Goal: Use online tool/utility: Utilize a website feature to perform a specific function

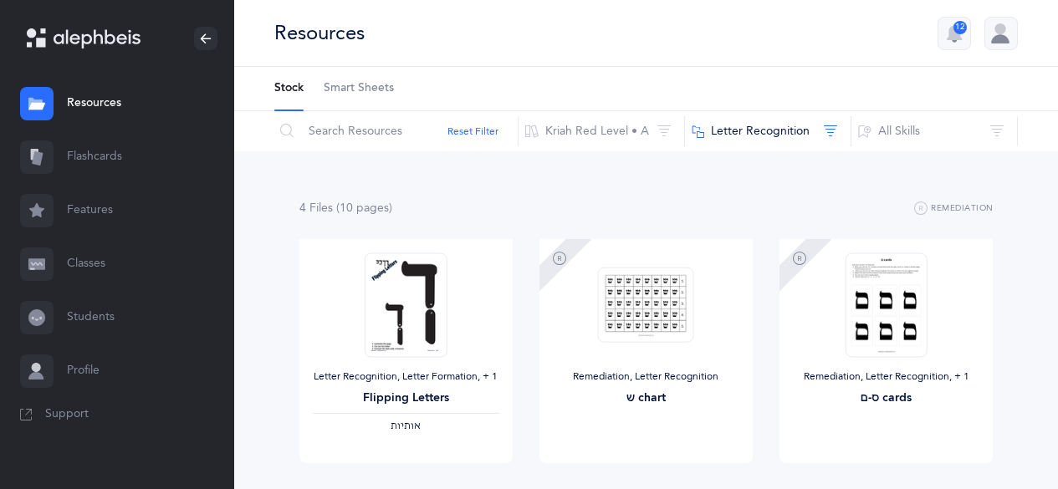
scroll to position [84, 0]
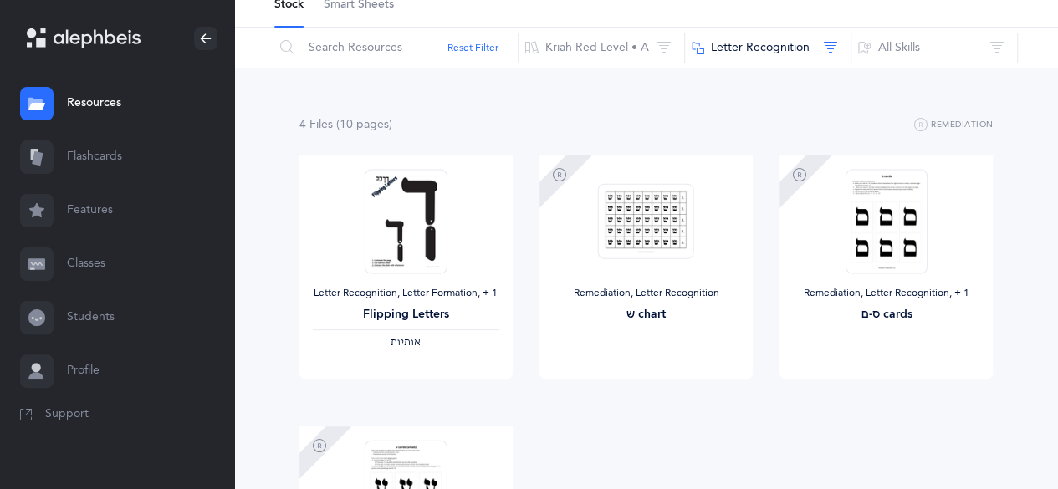
click at [110, 205] on link "Features" at bounding box center [117, 211] width 234 height 54
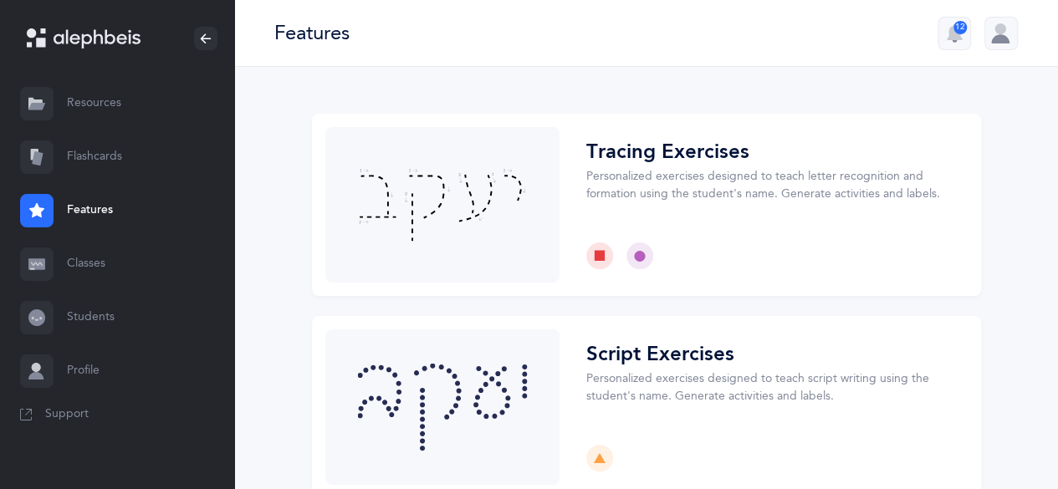
click at [86, 163] on link "Flashcards" at bounding box center [117, 157] width 234 height 54
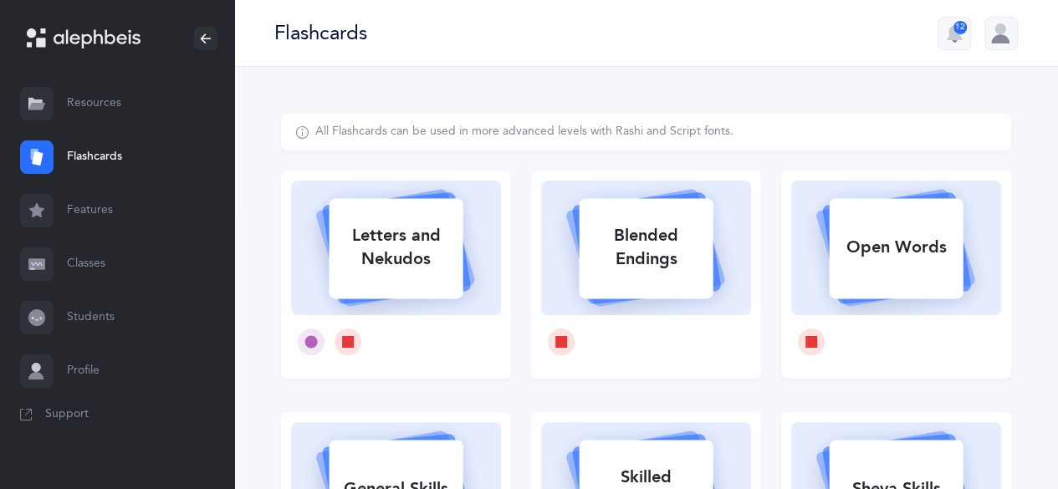
click at [421, 247] on div "Letters and Nekudos" at bounding box center [396, 247] width 134 height 67
select select
select select "single"
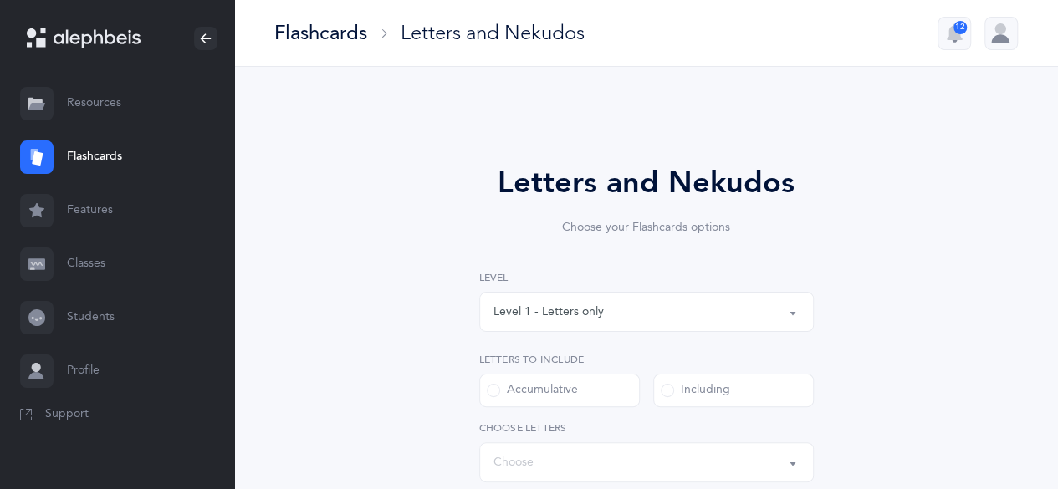
select select "27"
click at [671, 390] on span at bounding box center [667, 390] width 13 height 13
click at [0, 0] on input "Including" at bounding box center [0, 0] width 0 height 0
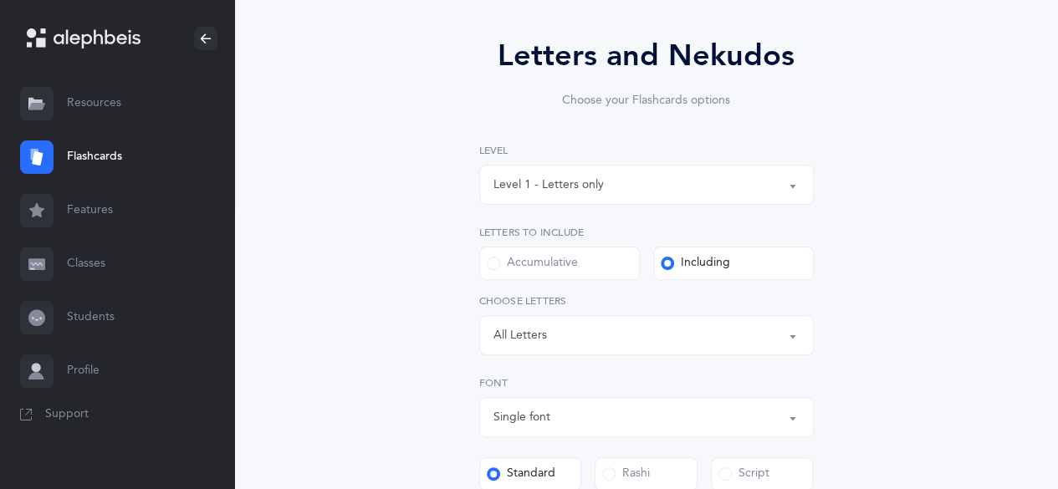
scroll to position [167, 0]
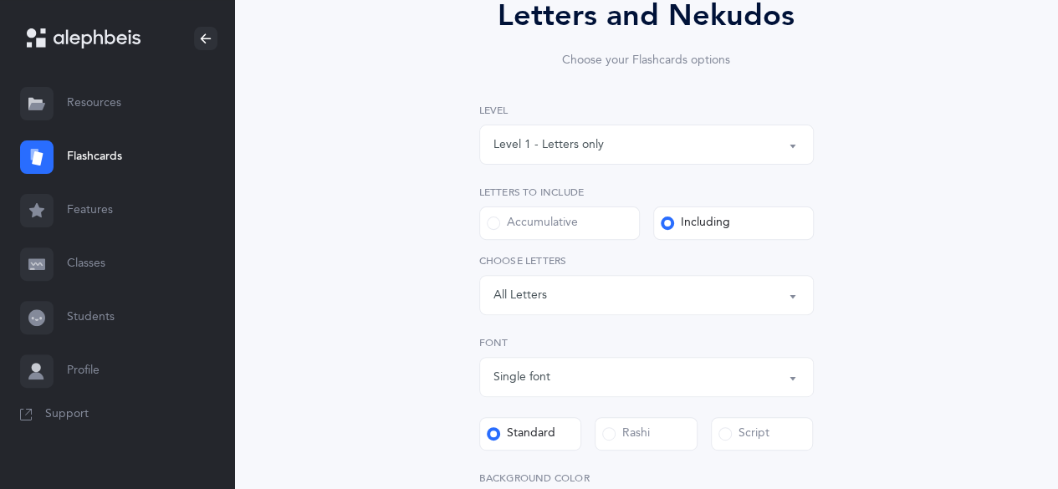
click at [718, 299] on div "Letters: All Letters" at bounding box center [646, 295] width 306 height 28
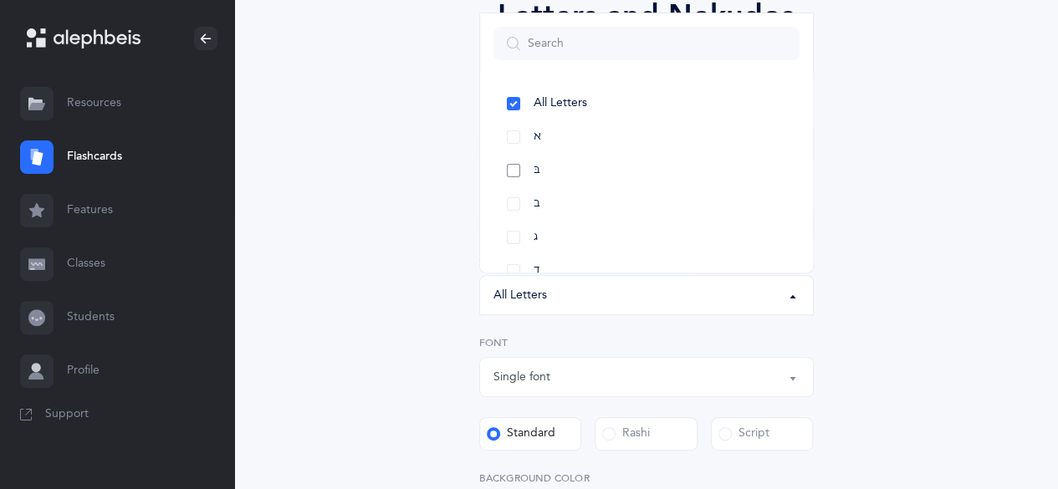
click at [516, 170] on link "בּ" at bounding box center [646, 170] width 306 height 33
select select "81"
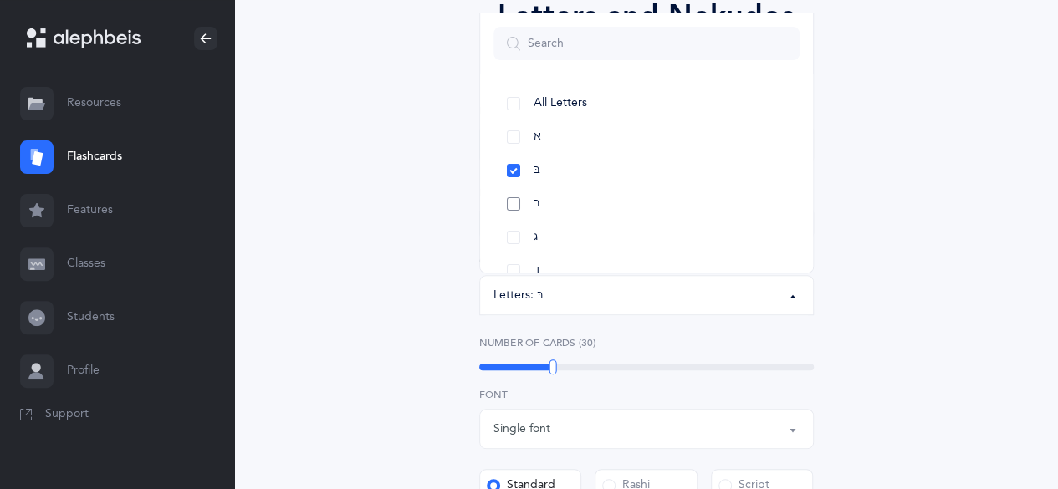
click at [519, 194] on link "ב" at bounding box center [646, 203] width 306 height 33
click at [520, 265] on link "ד" at bounding box center [646, 270] width 306 height 33
click at [507, 178] on link "כּ" at bounding box center [646, 170] width 306 height 33
click at [511, 198] on link "ךּ" at bounding box center [646, 203] width 306 height 33
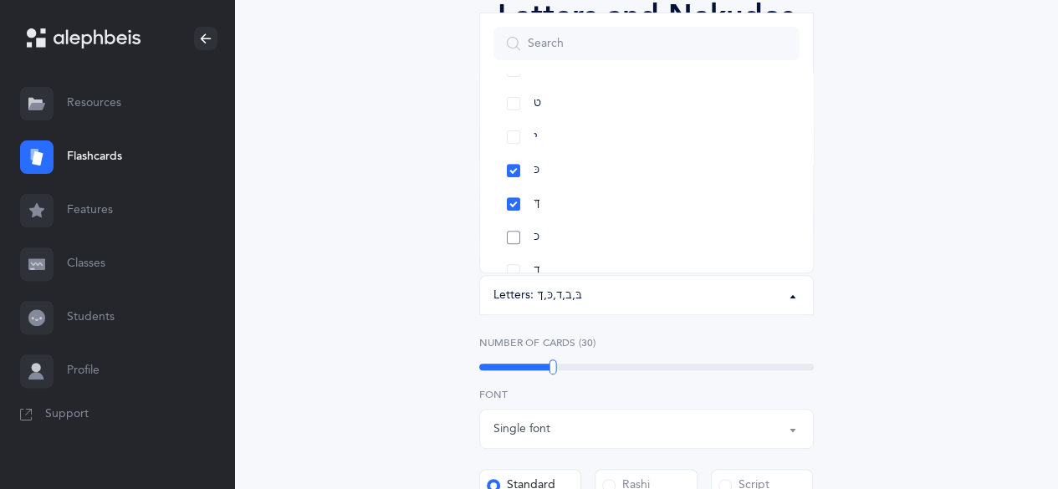
click at [516, 233] on link "כ" at bounding box center [646, 237] width 306 height 33
click at [517, 263] on link "ך" at bounding box center [646, 270] width 306 height 33
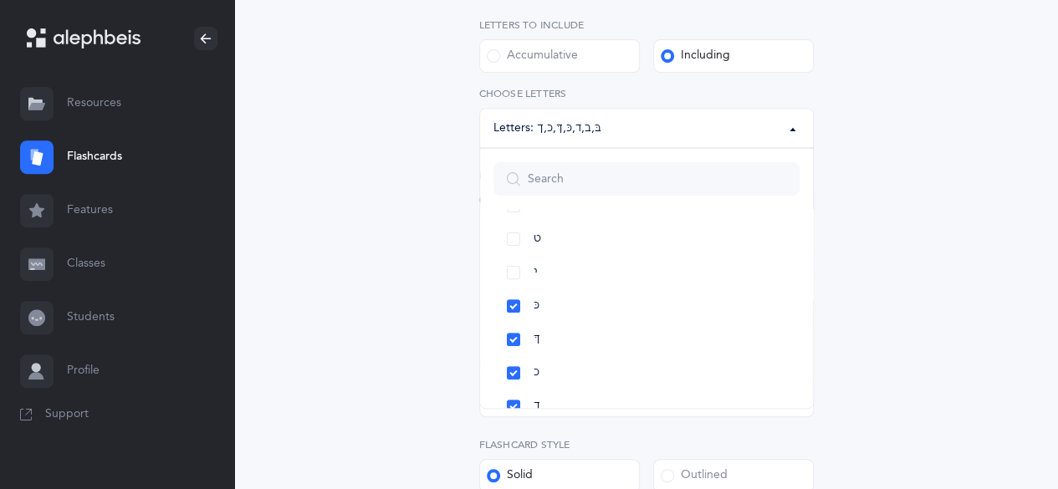
click at [925, 301] on div "Letters and Nekudos Choose your Flashcards options Level 1 - Letters only Level…" at bounding box center [646, 243] width 730 height 929
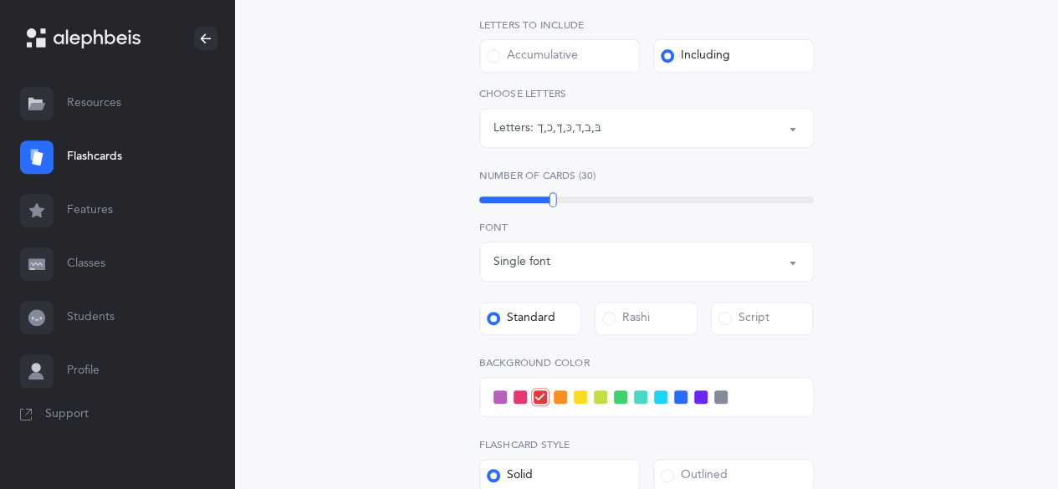
scroll to position [418, 0]
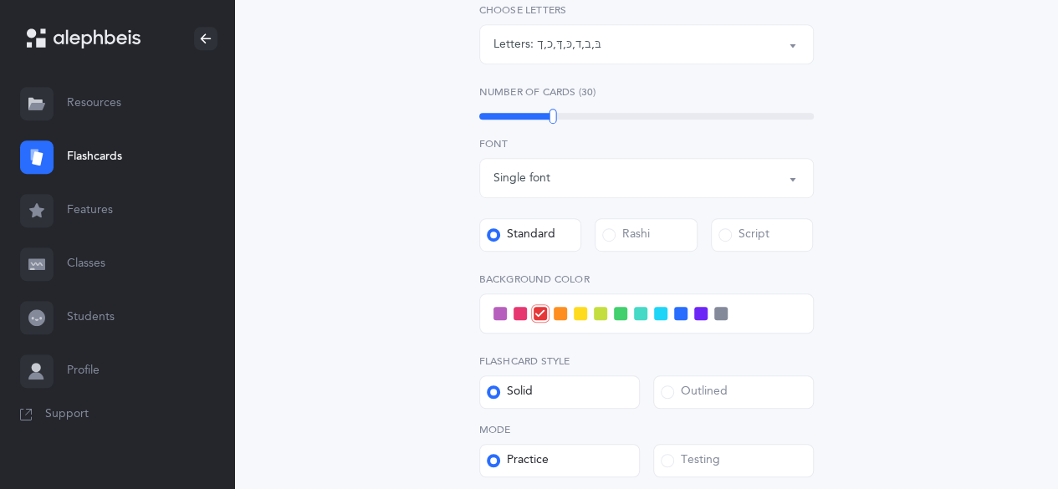
click at [642, 314] on span at bounding box center [640, 313] width 13 height 13
click at [0, 0] on input "checkbox" at bounding box center [0, 0] width 0 height 0
click at [922, 361] on div "Letters and Nekudos Choose your Flashcards options Level 1 - Letters only Level…" at bounding box center [646, 160] width 730 height 929
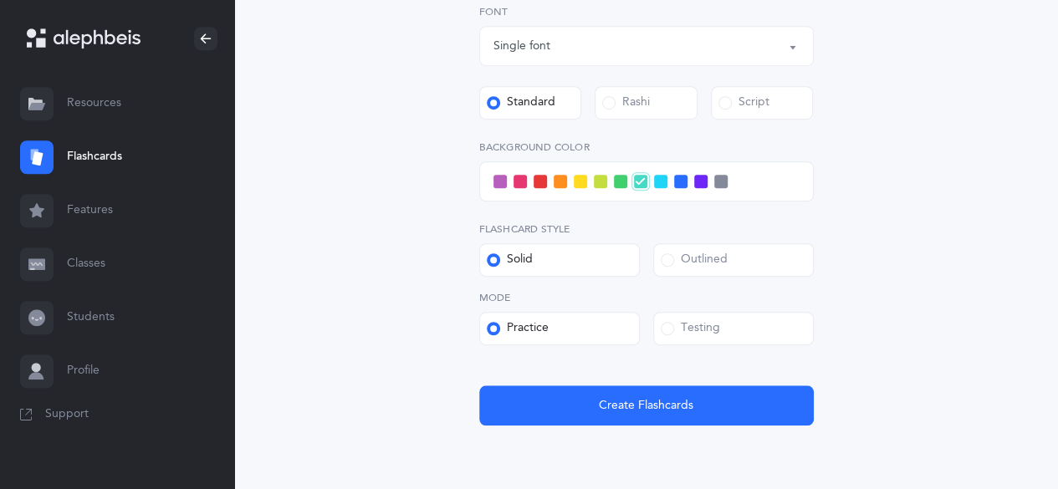
scroll to position [621, 0]
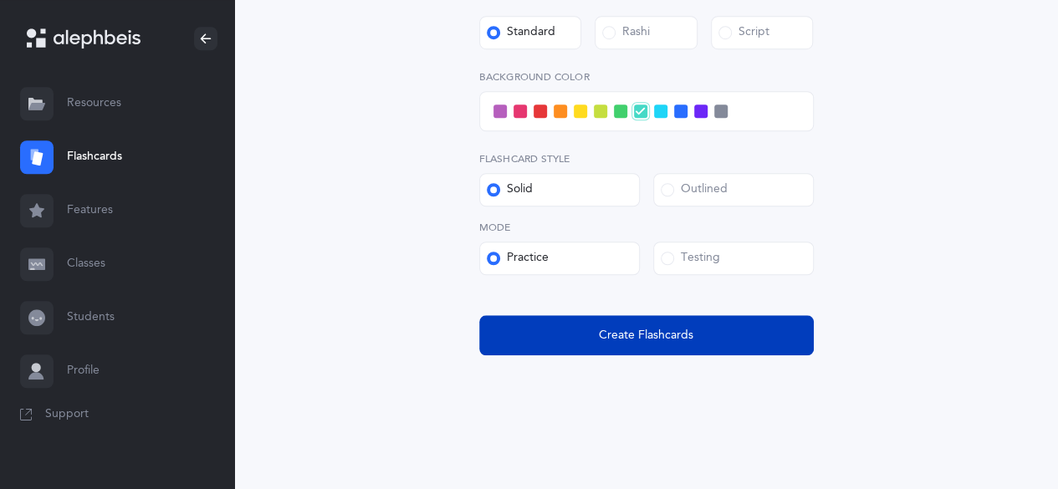
click at [672, 330] on span "Create Flashcards" at bounding box center [646, 336] width 95 height 18
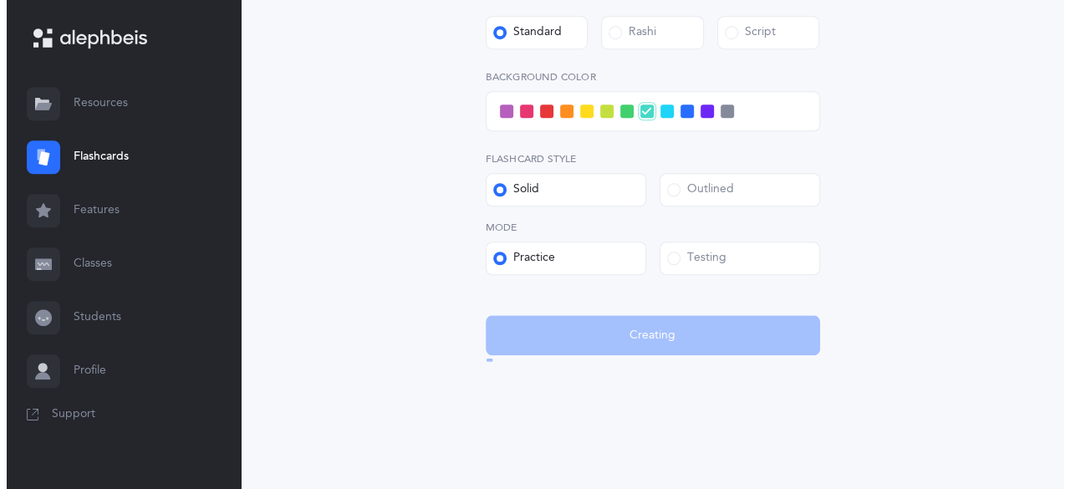
scroll to position [0, 0]
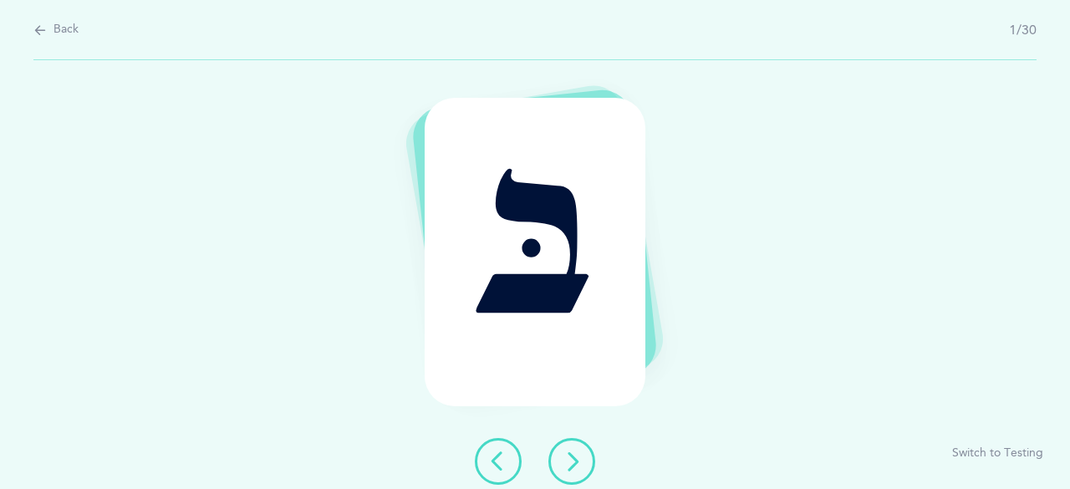
click at [579, 459] on icon at bounding box center [572, 462] width 20 height 20
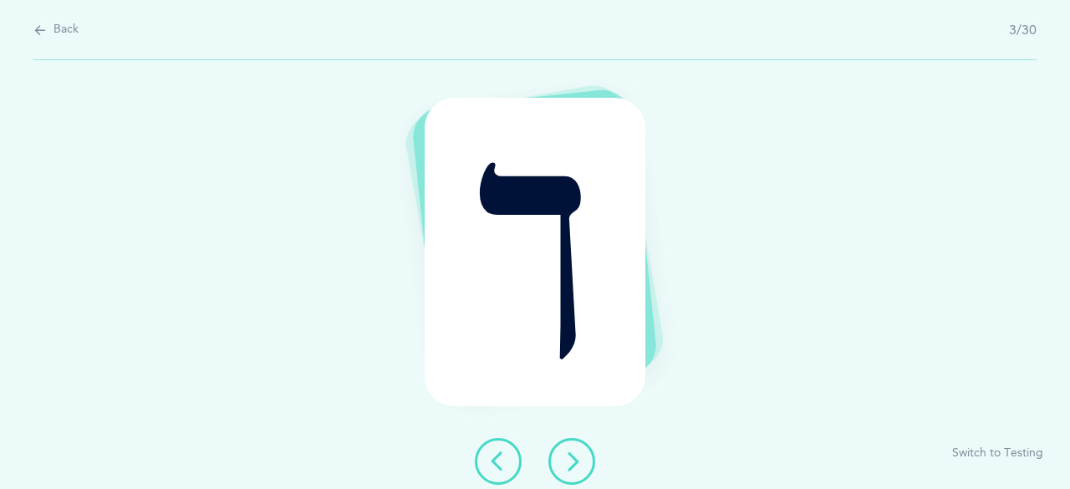
click at [579, 459] on icon at bounding box center [572, 462] width 20 height 20
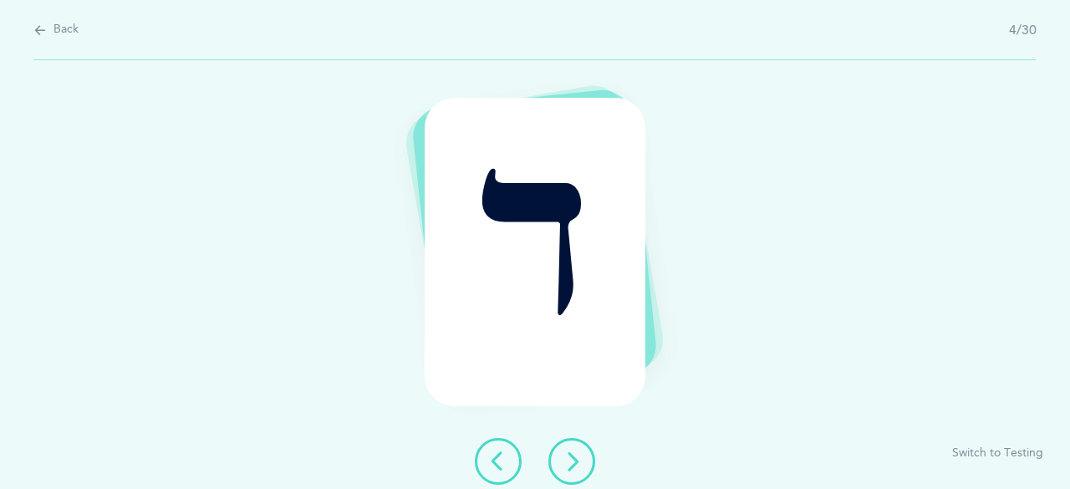
click at [571, 459] on icon at bounding box center [572, 462] width 20 height 20
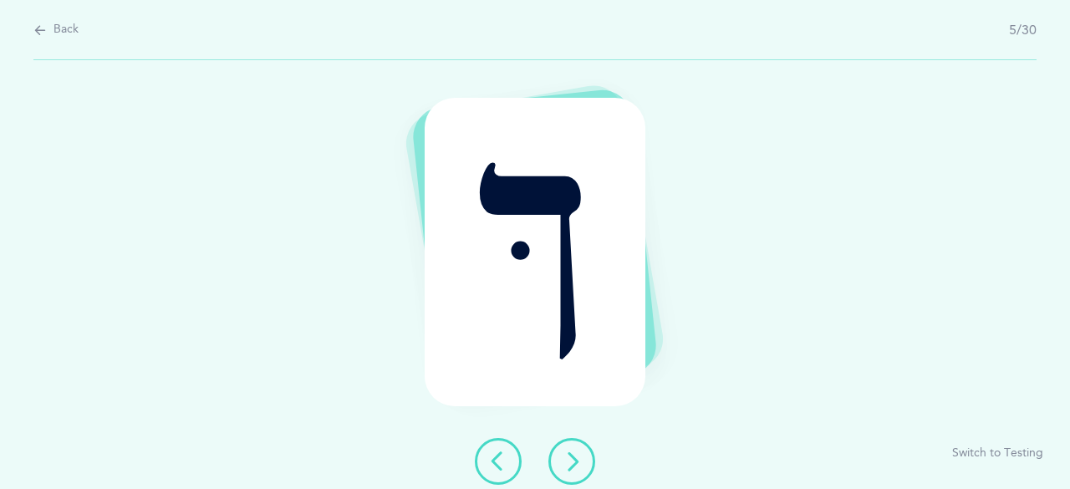
click at [571, 458] on icon at bounding box center [572, 462] width 20 height 20
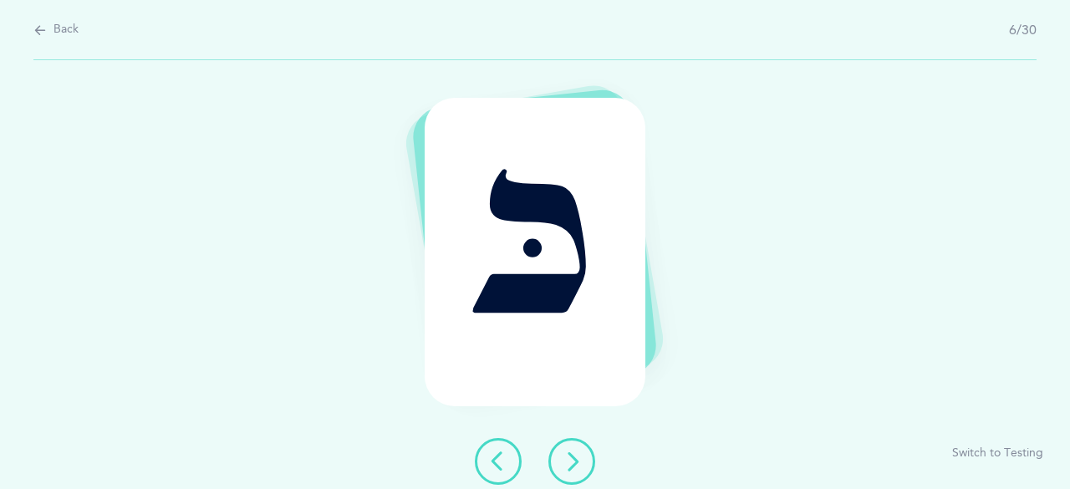
click at [577, 462] on icon at bounding box center [572, 462] width 20 height 20
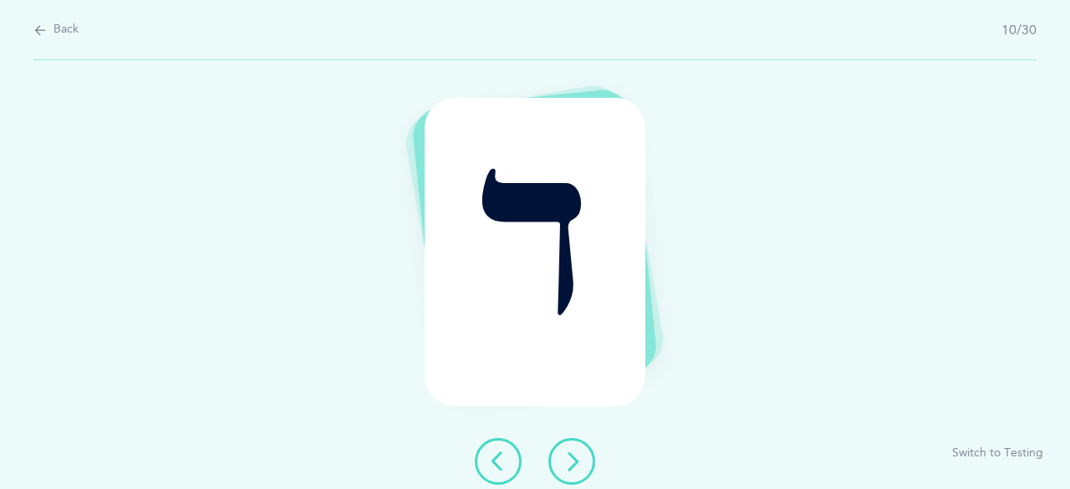
click at [577, 462] on icon at bounding box center [572, 462] width 20 height 20
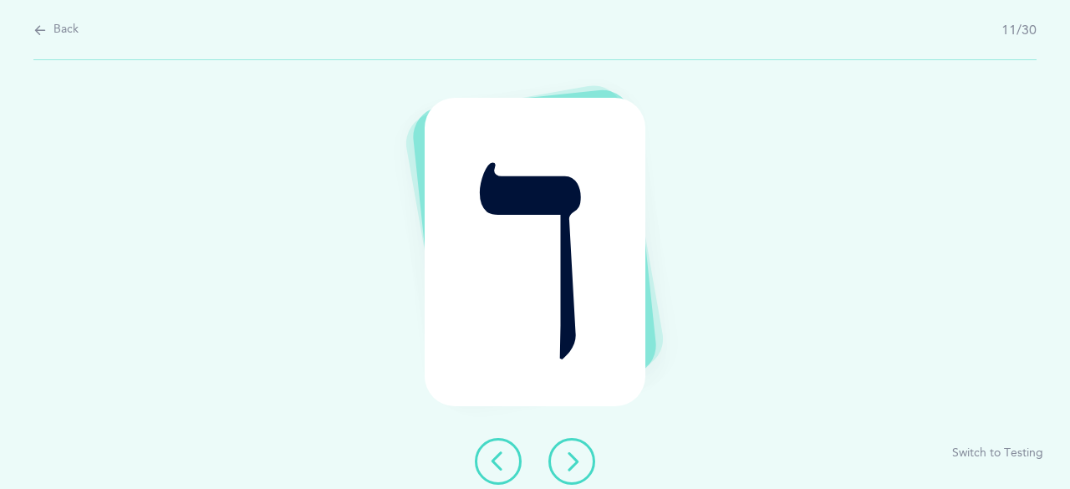
click at [577, 462] on icon at bounding box center [572, 462] width 20 height 20
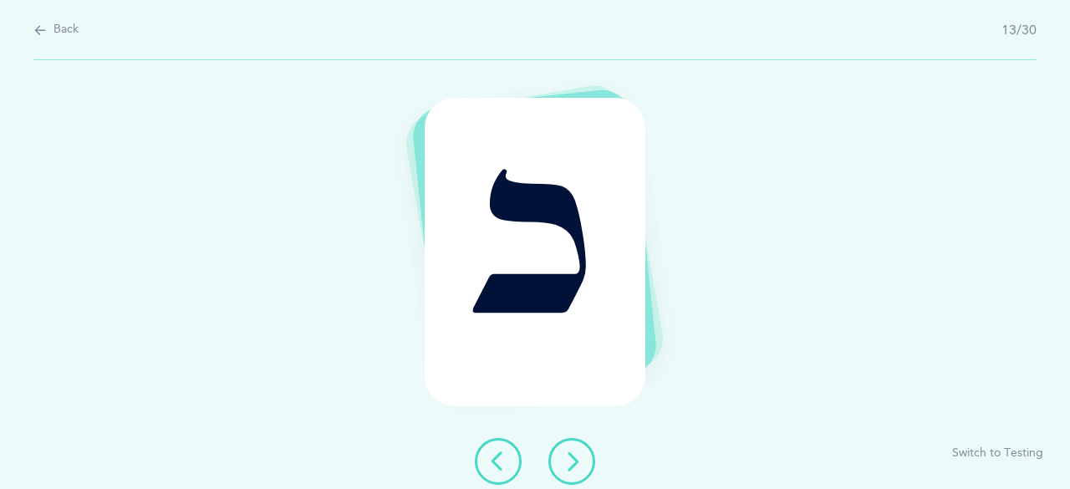
click at [577, 462] on icon at bounding box center [572, 462] width 20 height 20
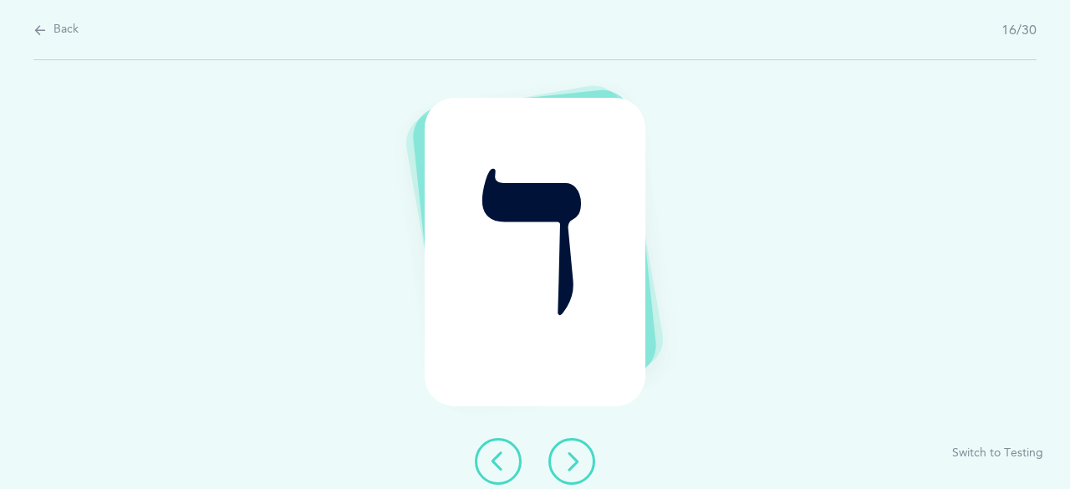
click at [577, 462] on icon at bounding box center [572, 462] width 20 height 20
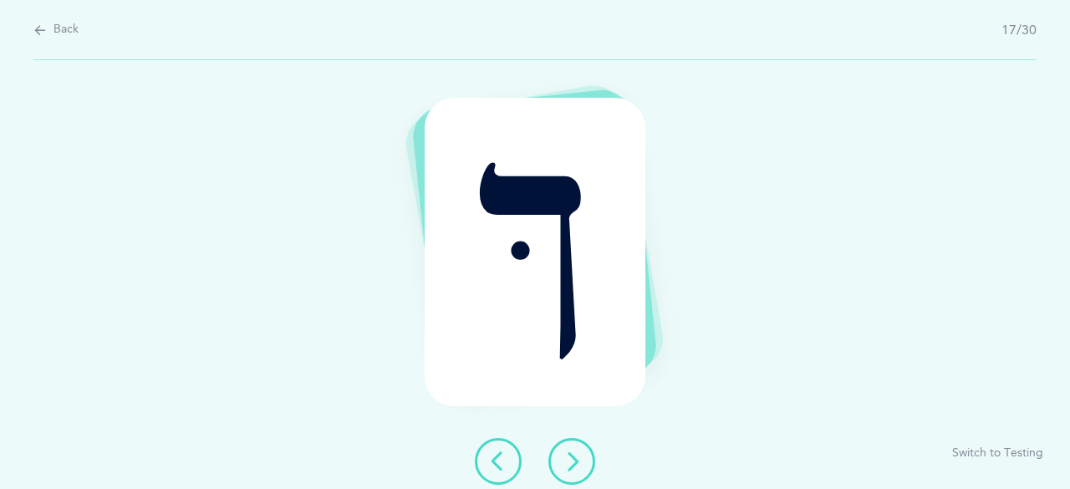
click at [577, 462] on icon at bounding box center [572, 462] width 20 height 20
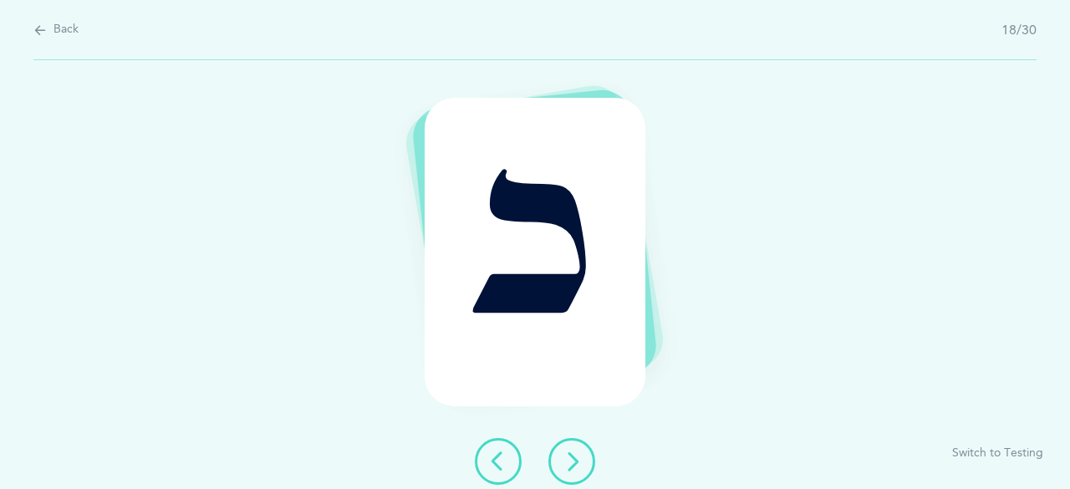
click at [577, 462] on icon at bounding box center [572, 462] width 20 height 20
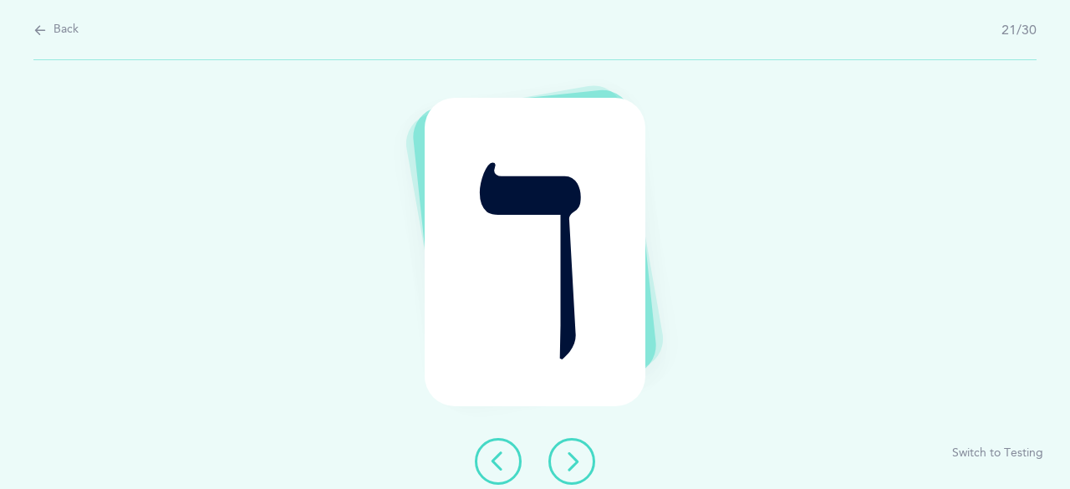
click at [577, 462] on icon at bounding box center [572, 462] width 20 height 20
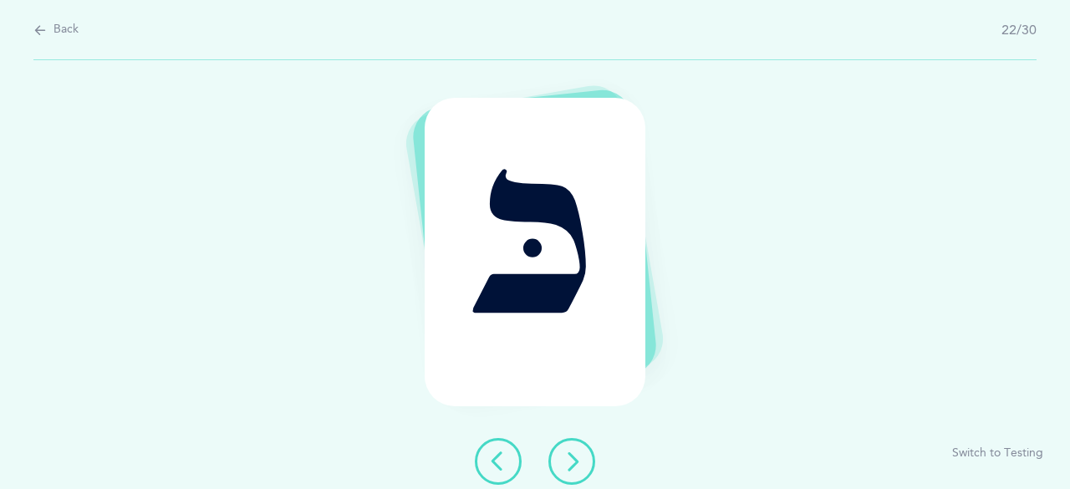
click at [577, 462] on icon at bounding box center [572, 462] width 20 height 20
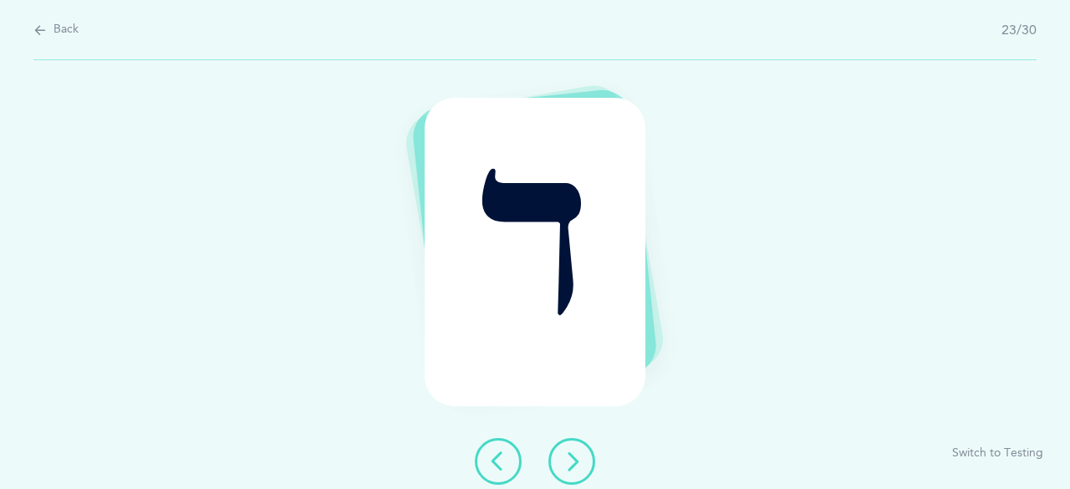
click at [577, 462] on icon at bounding box center [572, 462] width 20 height 20
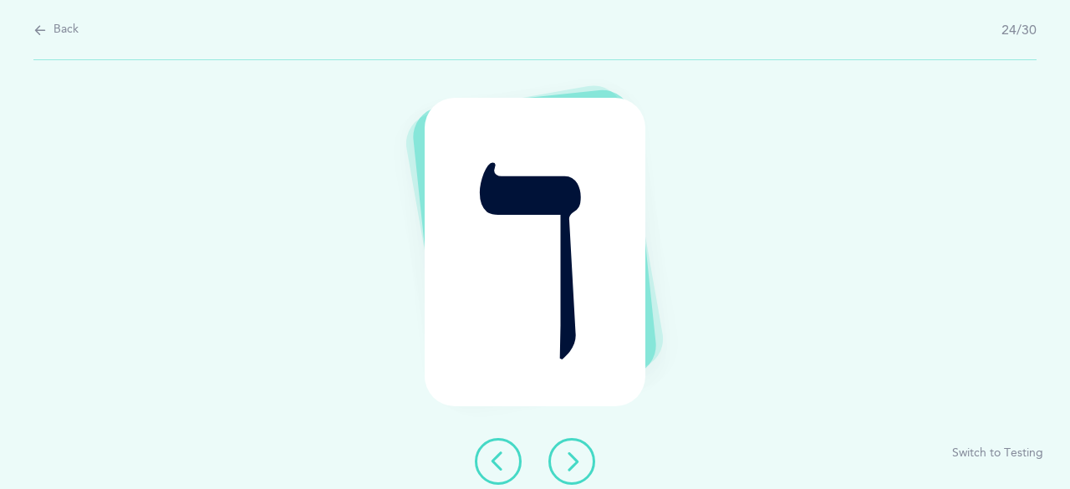
click at [577, 462] on icon at bounding box center [572, 462] width 20 height 20
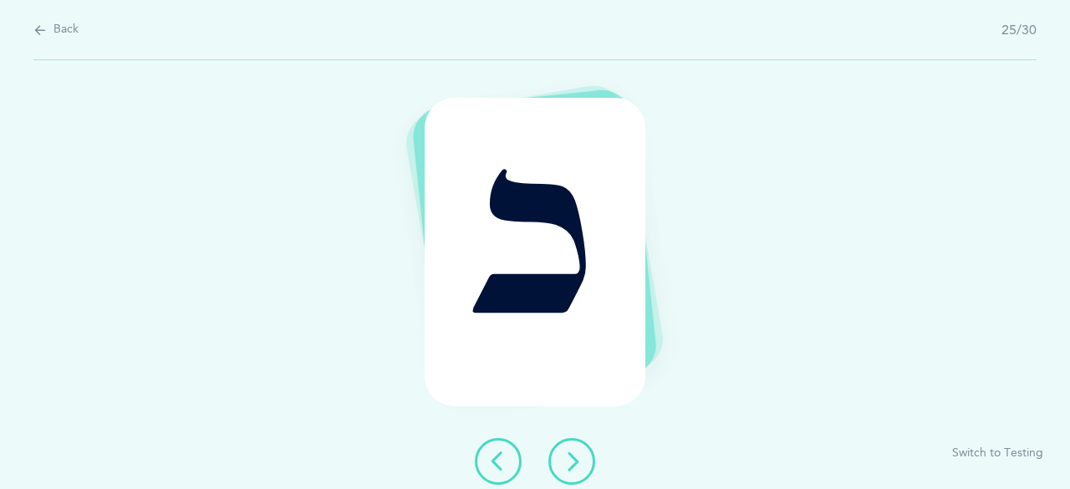
click at [577, 462] on icon at bounding box center [572, 462] width 20 height 20
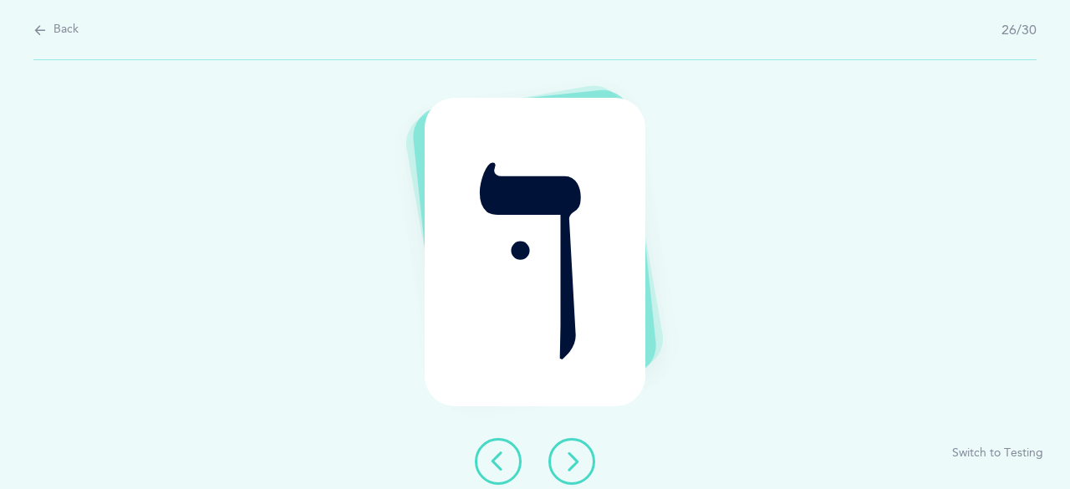
click at [577, 457] on icon at bounding box center [572, 462] width 20 height 20
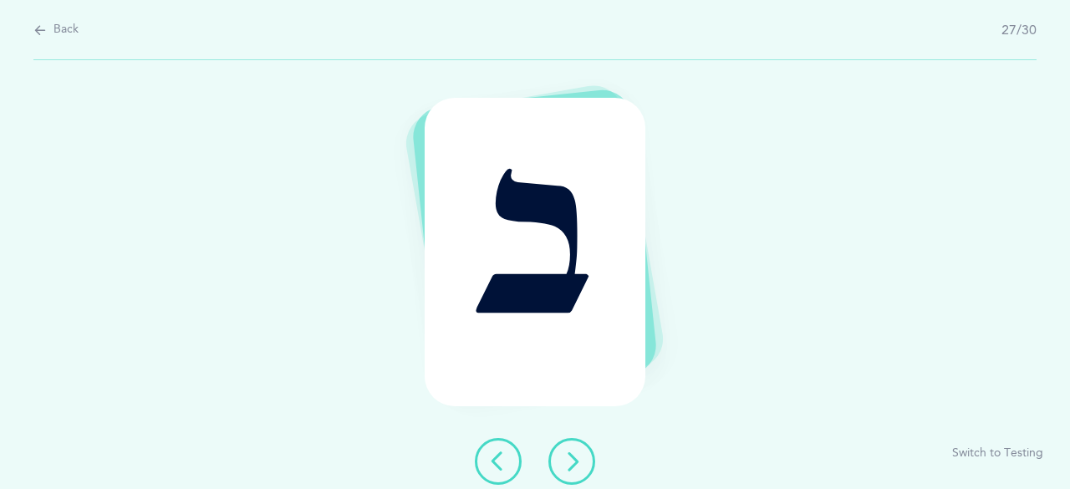
click at [577, 457] on icon at bounding box center [572, 462] width 20 height 20
